Goal: Task Accomplishment & Management: Manage account settings

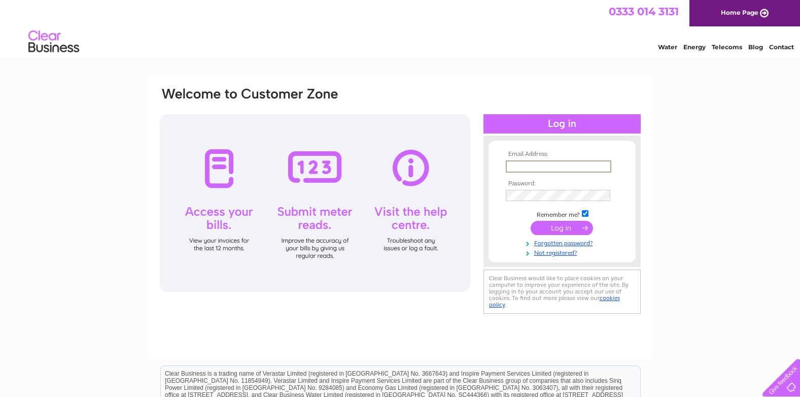
click at [533, 165] on input "text" at bounding box center [558, 166] width 105 height 12
type input "financeteam@roycastle.org"
click at [530, 221] on input "submit" at bounding box center [561, 228] width 62 height 14
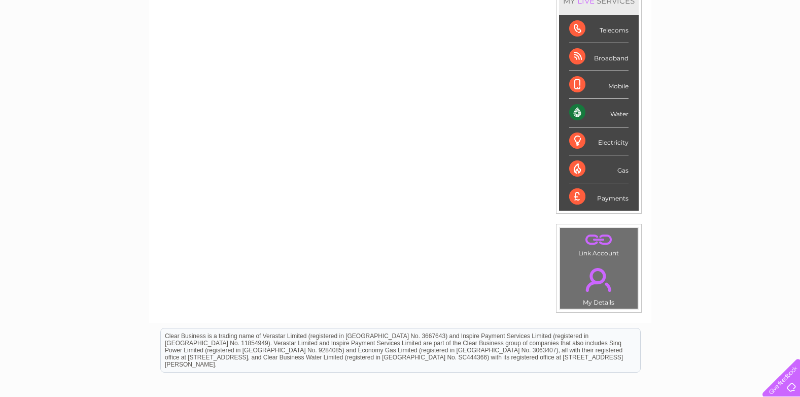
scroll to position [51, 0]
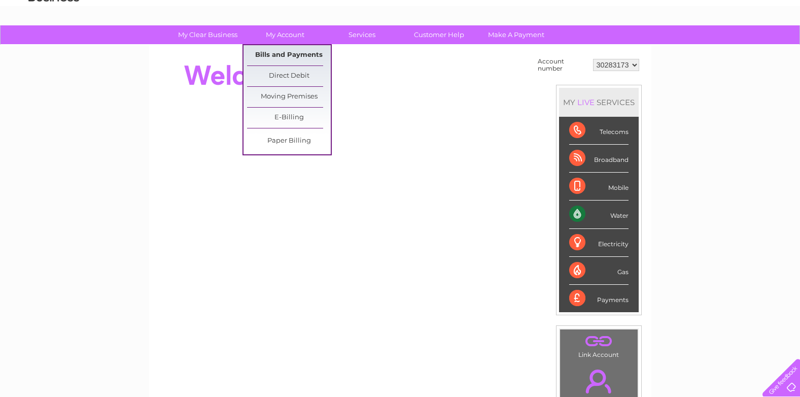
click at [298, 58] on link "Bills and Payments" at bounding box center [289, 55] width 84 height 20
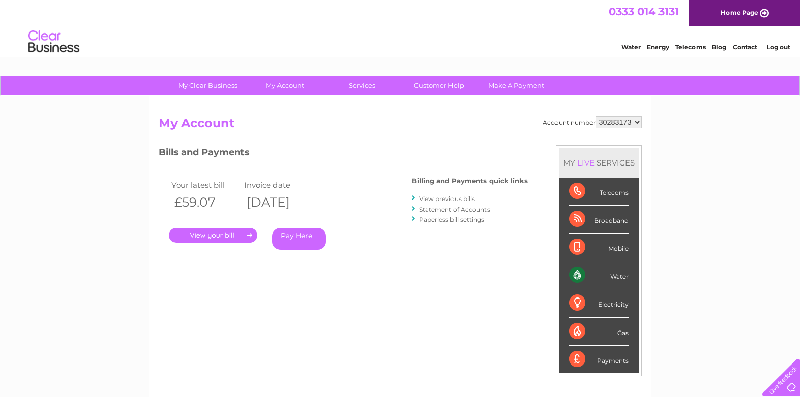
click at [221, 238] on link "." at bounding box center [213, 235] width 88 height 15
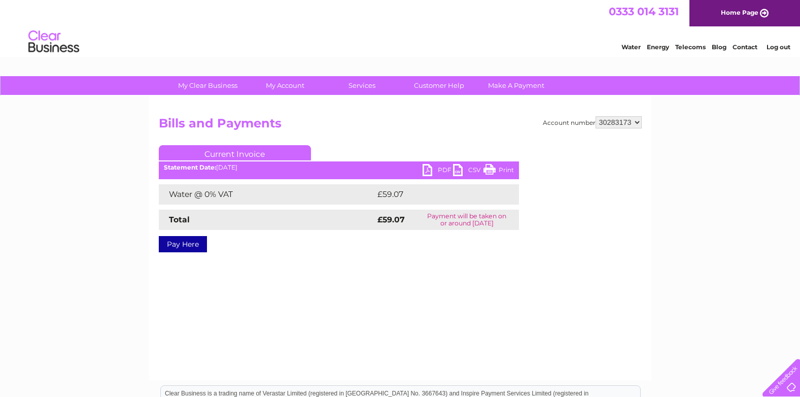
click at [440, 170] on link "PDF" at bounding box center [437, 171] width 30 height 15
drag, startPoint x: 783, startPoint y: 46, endPoint x: 777, endPoint y: 52, distance: 9.3
click at [783, 46] on link "Log out" at bounding box center [778, 47] width 24 height 8
